Goal: Task Accomplishment & Management: Manage account settings

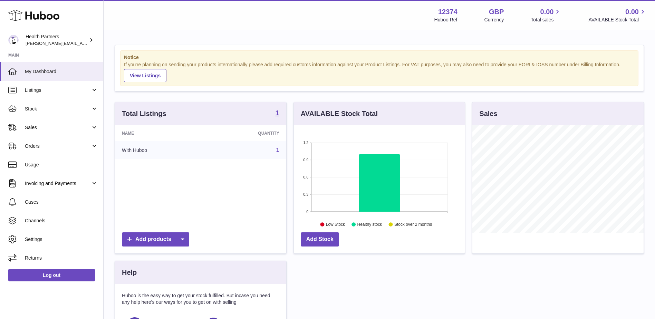
scroll to position [108, 171]
click at [46, 145] on span "Orders" at bounding box center [58, 146] width 66 height 7
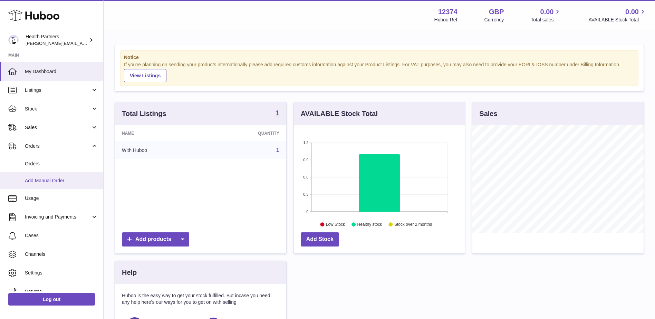
click at [44, 182] on span "Add Manual Order" at bounding box center [61, 181] width 73 height 7
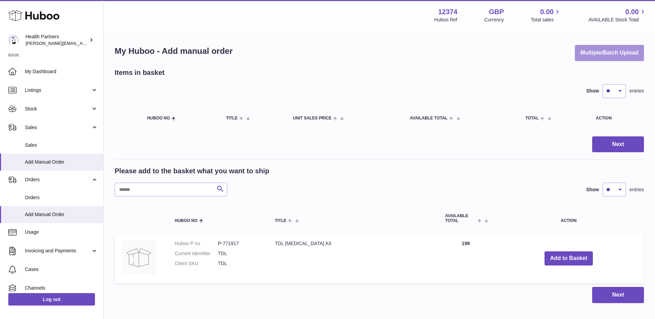
click at [619, 51] on button "Multiple/Batch Upload" at bounding box center [609, 53] width 69 height 16
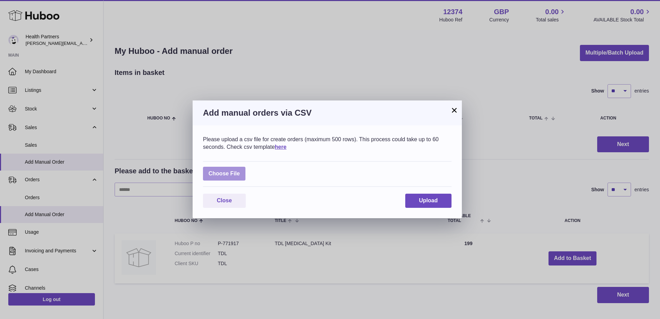
click at [237, 174] on label at bounding box center [224, 174] width 42 height 14
click at [240, 171] on input "file" at bounding box center [240, 170] width 0 height 0
type input "**********"
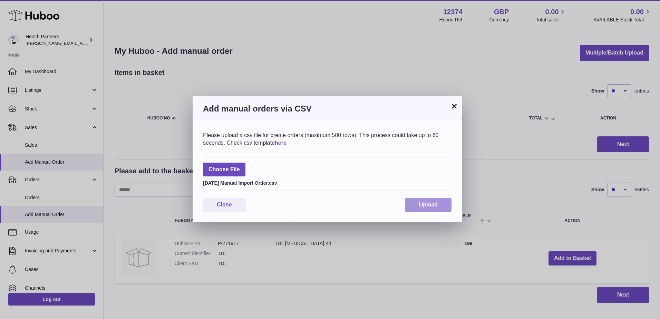
click at [438, 203] on span "Upload" at bounding box center [428, 205] width 19 height 6
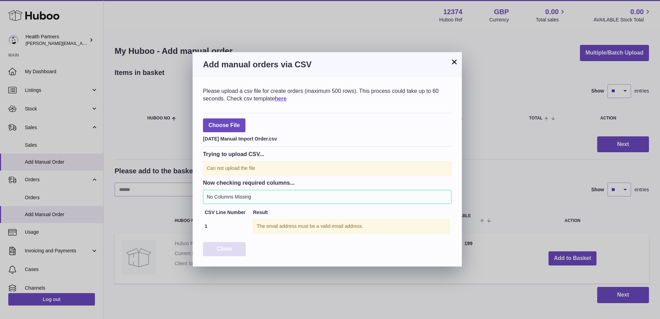
click at [238, 249] on button "Close" at bounding box center [224, 249] width 43 height 14
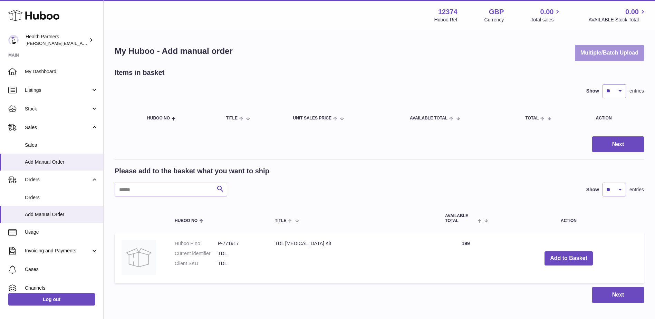
click at [610, 52] on button "Multiple/Batch Upload" at bounding box center [609, 53] width 69 height 16
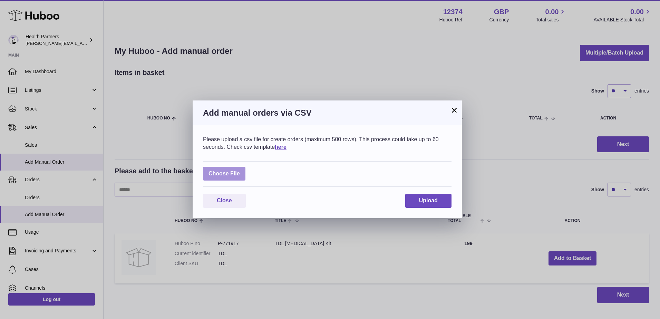
click at [232, 171] on label at bounding box center [224, 174] width 42 height 14
click at [240, 171] on input "file" at bounding box center [240, 170] width 0 height 0
type input "**********"
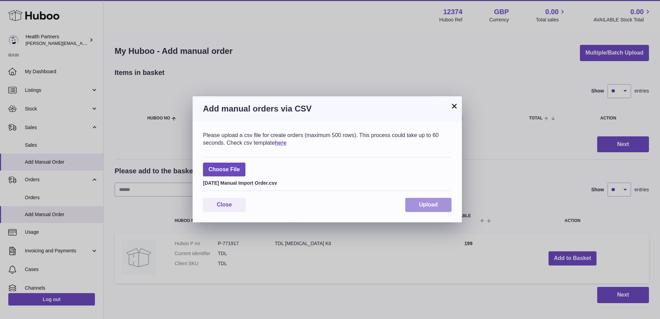
click at [424, 206] on span "Upload" at bounding box center [428, 205] width 19 height 6
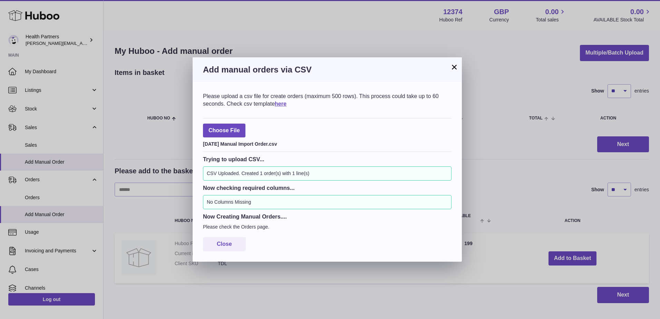
click at [455, 66] on button "×" at bounding box center [454, 67] width 8 height 8
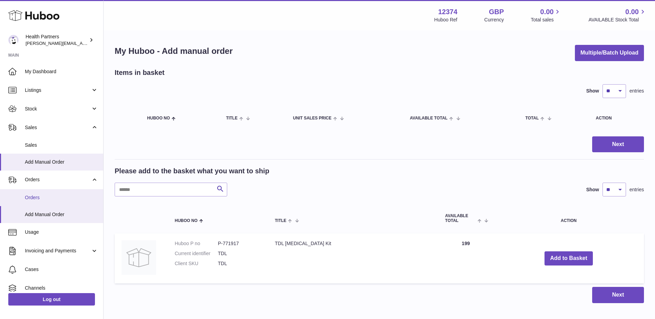
click at [38, 194] on link "Orders" at bounding box center [51, 197] width 103 height 17
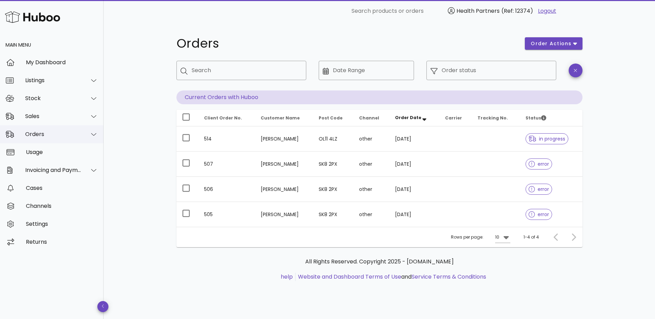
click at [94, 133] on icon at bounding box center [93, 134] width 5 height 6
click at [575, 237] on div at bounding box center [572, 237] width 15 height 12
click at [575, 238] on div at bounding box center [572, 237] width 15 height 12
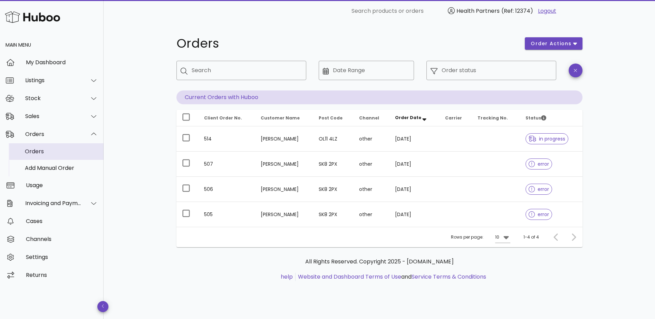
click at [66, 145] on div "Orders" at bounding box center [61, 151] width 73 height 15
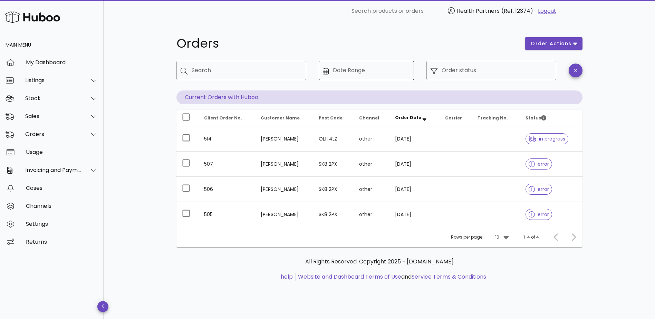
click at [346, 69] on input "Date Range" at bounding box center [371, 70] width 77 height 11
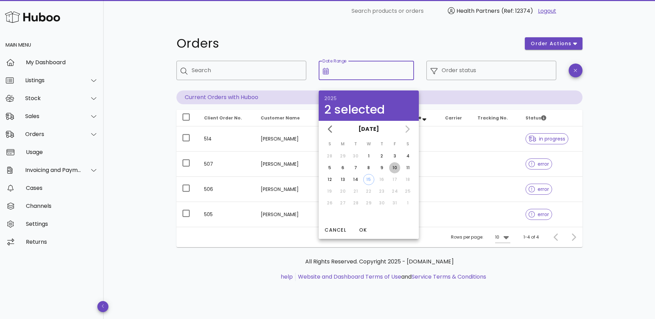
click at [398, 165] on div "10" at bounding box center [394, 168] width 11 height 6
type input "**********"
click at [592, 51] on div "**********" at bounding box center [379, 162] width 439 height 281
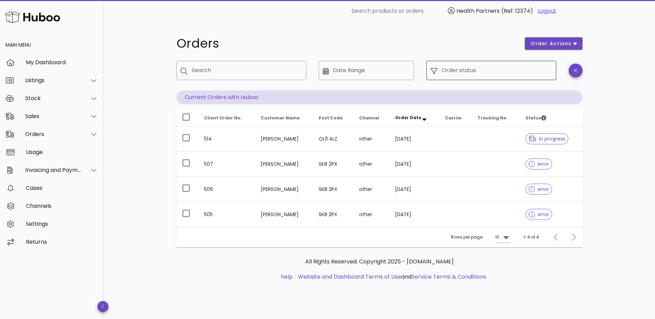
click at [476, 74] on input "Order status" at bounding box center [497, 70] width 111 height 11
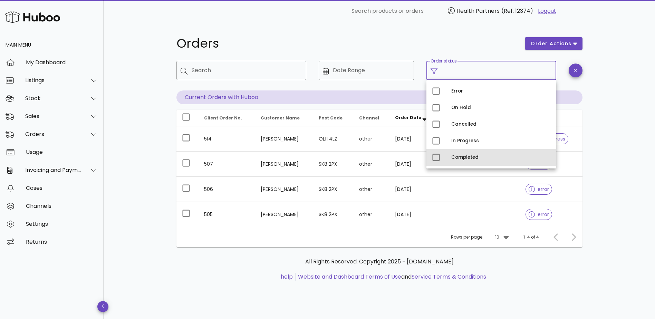
click at [454, 159] on div "Completed" at bounding box center [500, 158] width 99 height 6
type input "**********"
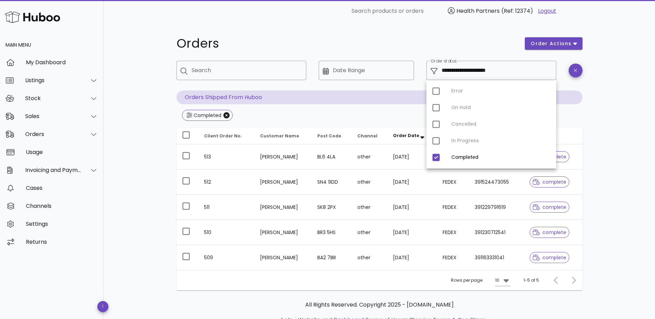
click at [638, 230] on div "**********" at bounding box center [380, 184] width 552 height 324
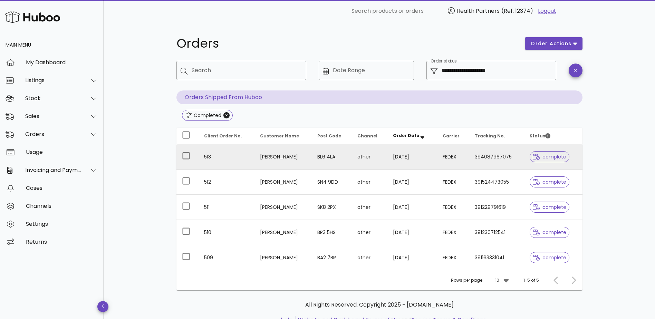
click at [396, 163] on td "09/10/2025" at bounding box center [413, 156] width 50 height 25
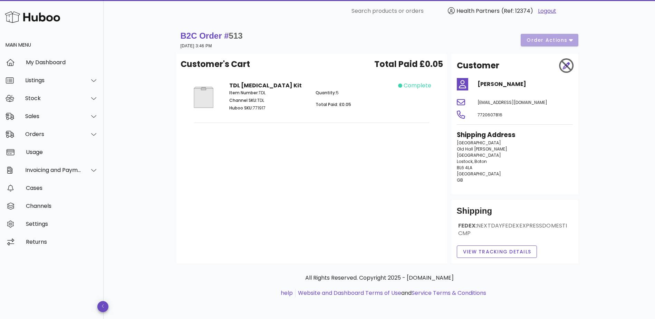
click at [571, 67] on div at bounding box center [566, 65] width 21 height 21
click at [42, 141] on div "Orders" at bounding box center [52, 134] width 104 height 18
click at [556, 10] on link "Logout" at bounding box center [547, 11] width 18 height 8
